Goal: Check status

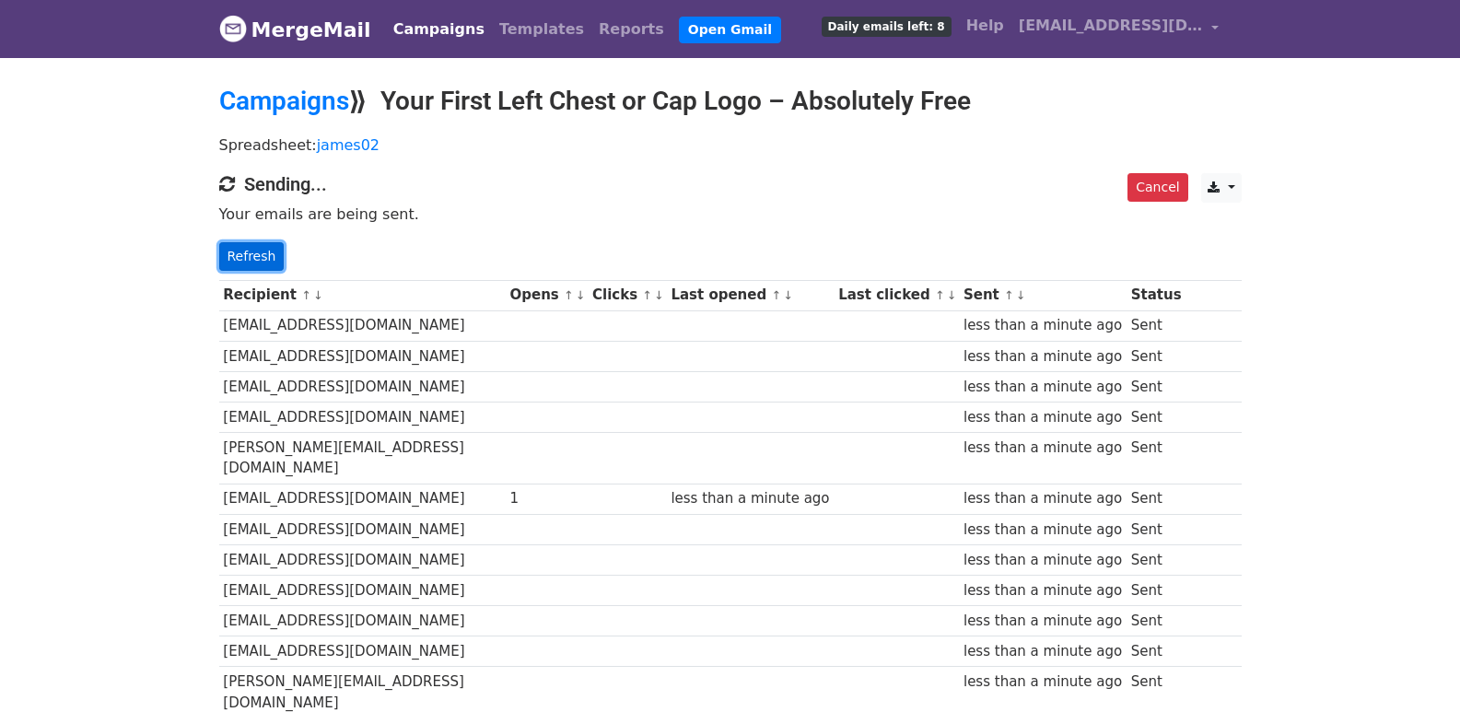
click at [239, 262] on link "Refresh" at bounding box center [251, 256] width 65 height 29
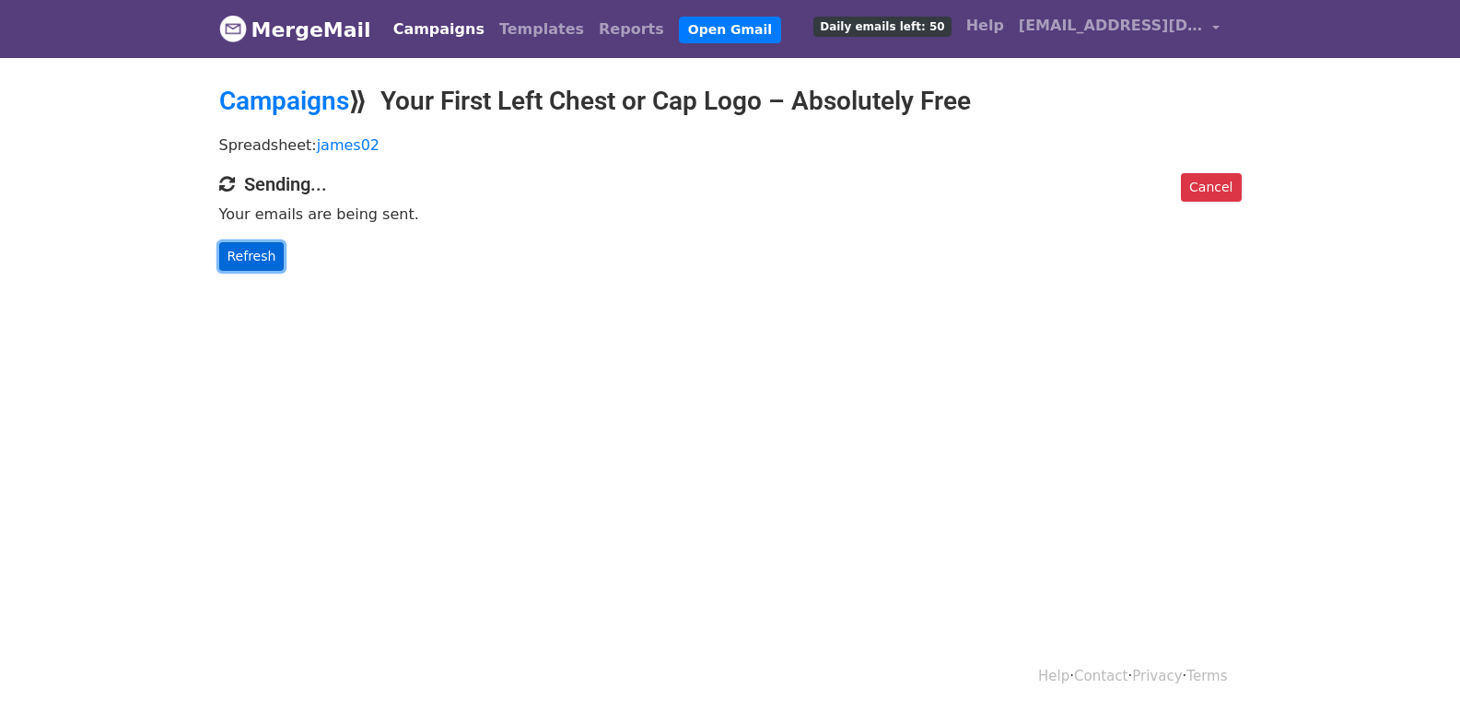
click at [267, 251] on link "Refresh" at bounding box center [251, 256] width 65 height 29
